Goal: Find specific page/section: Find specific page/section

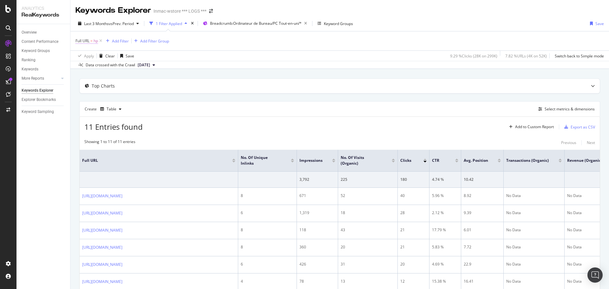
click at [94, 40] on span "hp" at bounding box center [96, 40] width 4 height 9
type input "1057"
click at [143, 79] on div "Apply" at bounding box center [146, 80] width 10 height 5
